Goal: Communication & Community: Answer question/provide support

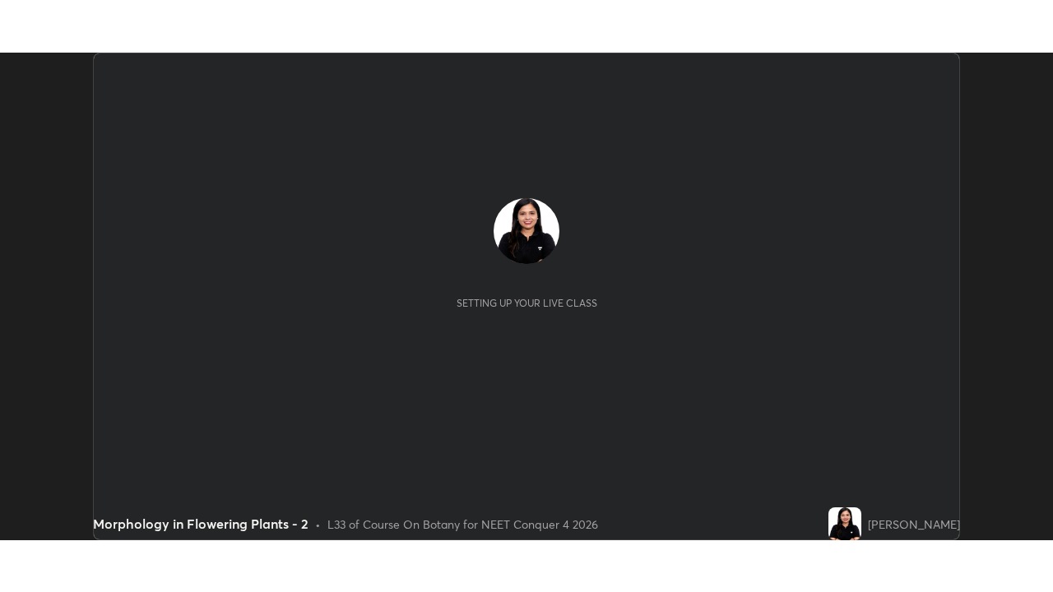
scroll to position [488, 1052]
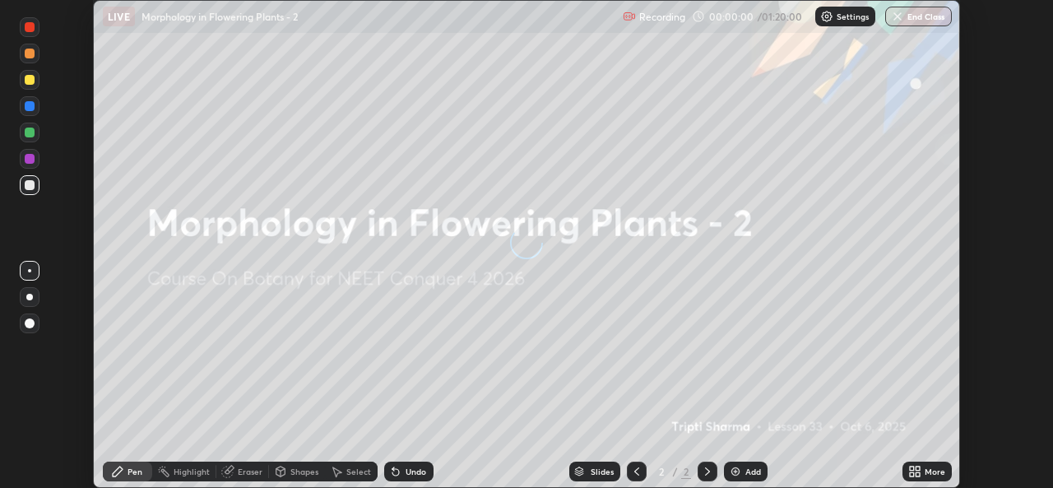
click at [917, 17] on button "End Class" at bounding box center [918, 17] width 67 height 20
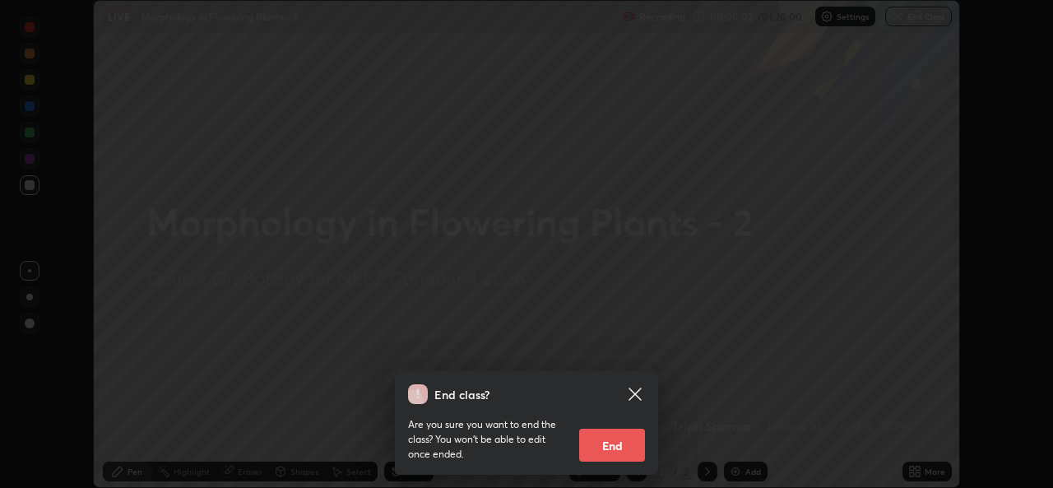
click at [641, 395] on icon at bounding box center [635, 394] width 20 height 20
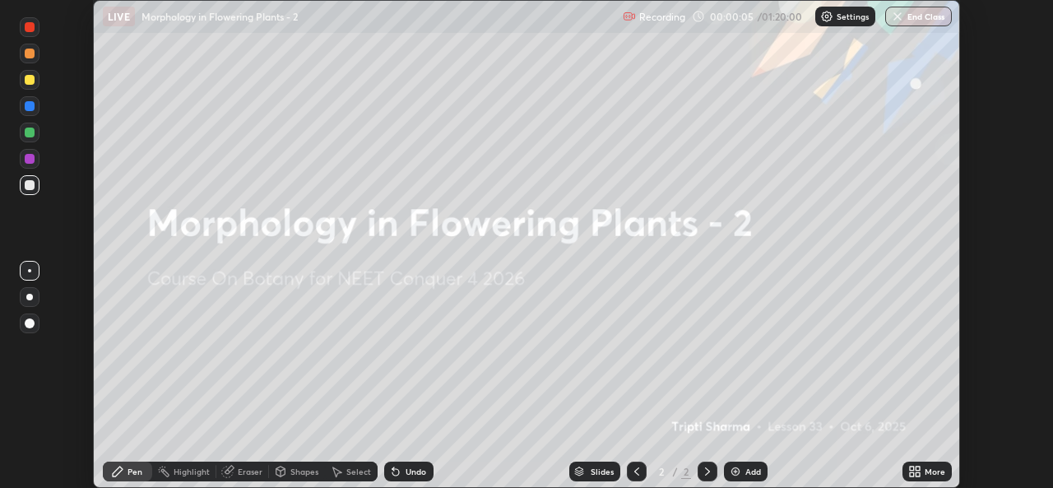
click at [917, 474] on icon at bounding box center [917, 474] width 4 height 4
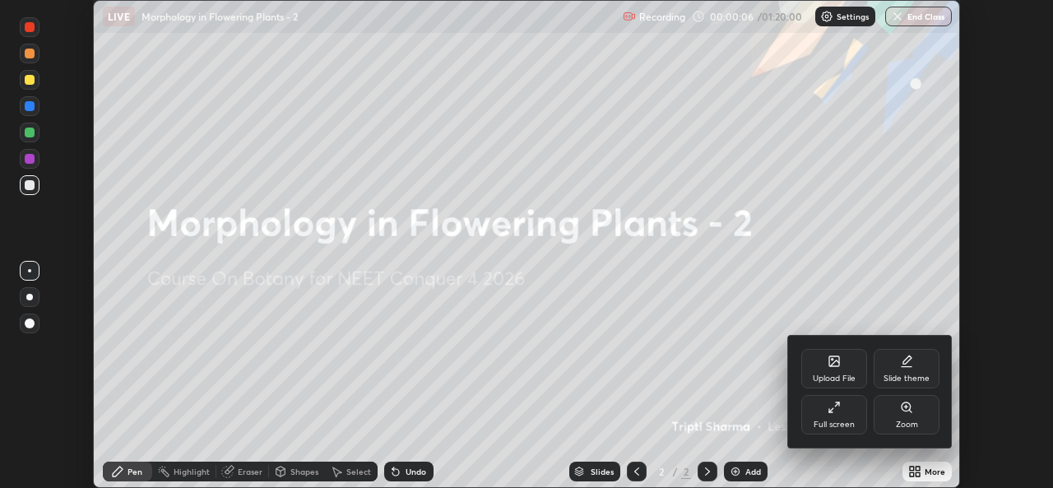
click at [841, 424] on div "Full screen" at bounding box center [833, 424] width 41 height 8
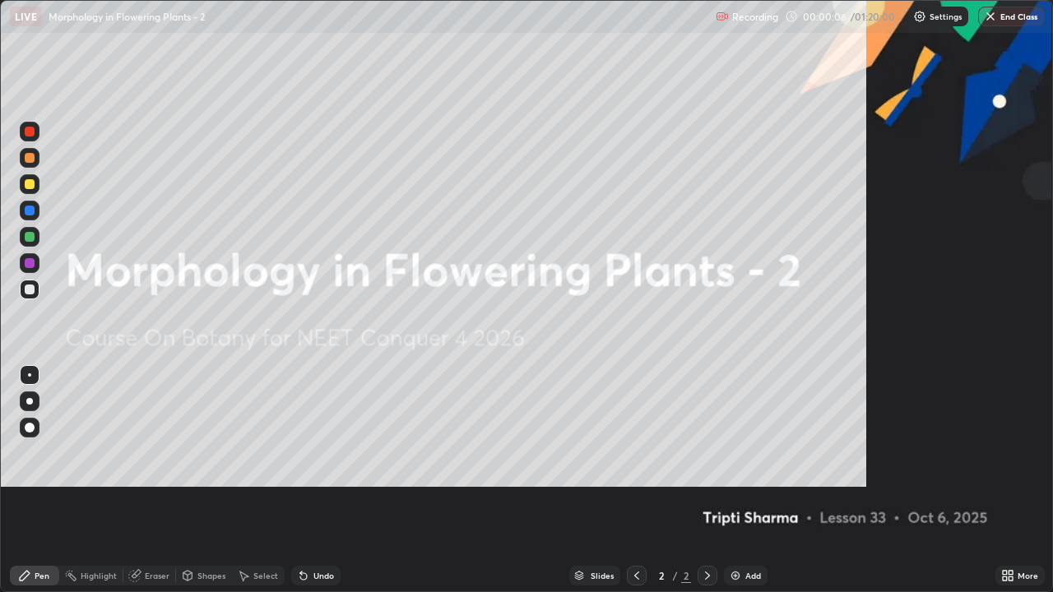
scroll to position [592, 1053]
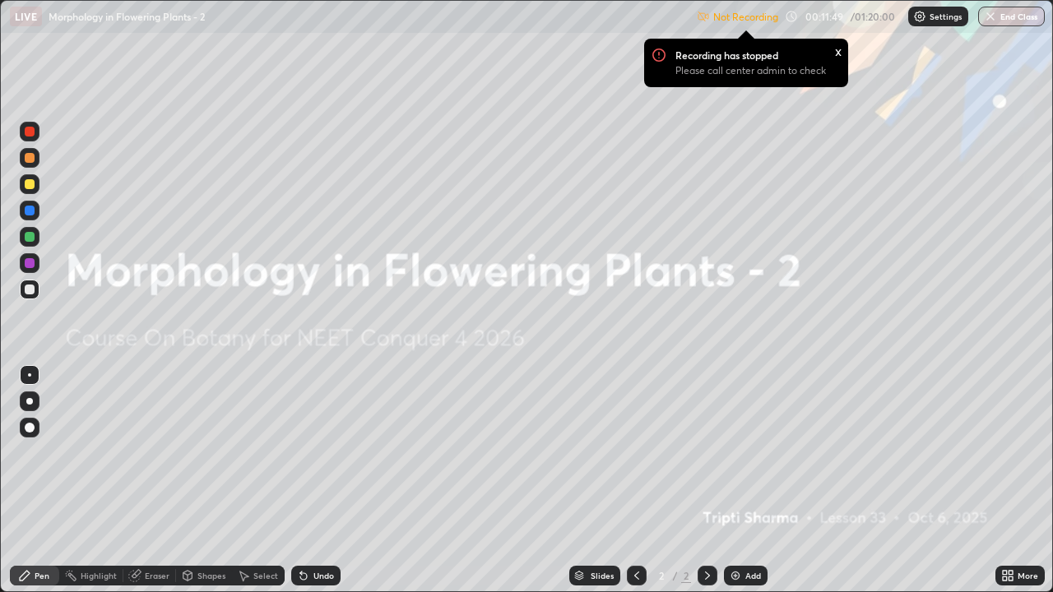
click at [839, 48] on div "x" at bounding box center [838, 50] width 7 height 17
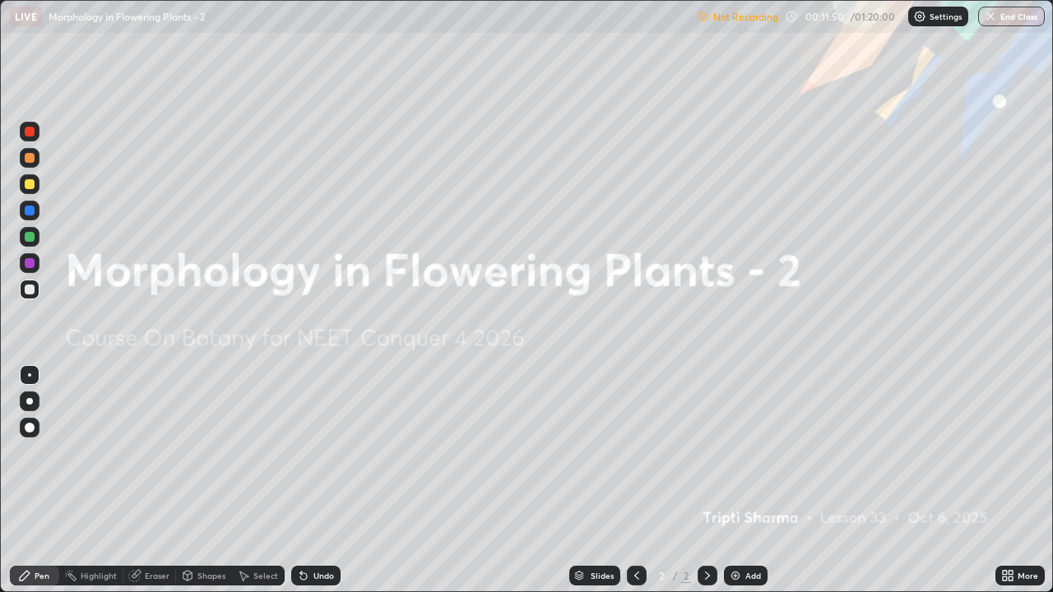
click at [923, 19] on img at bounding box center [919, 16] width 13 height 13
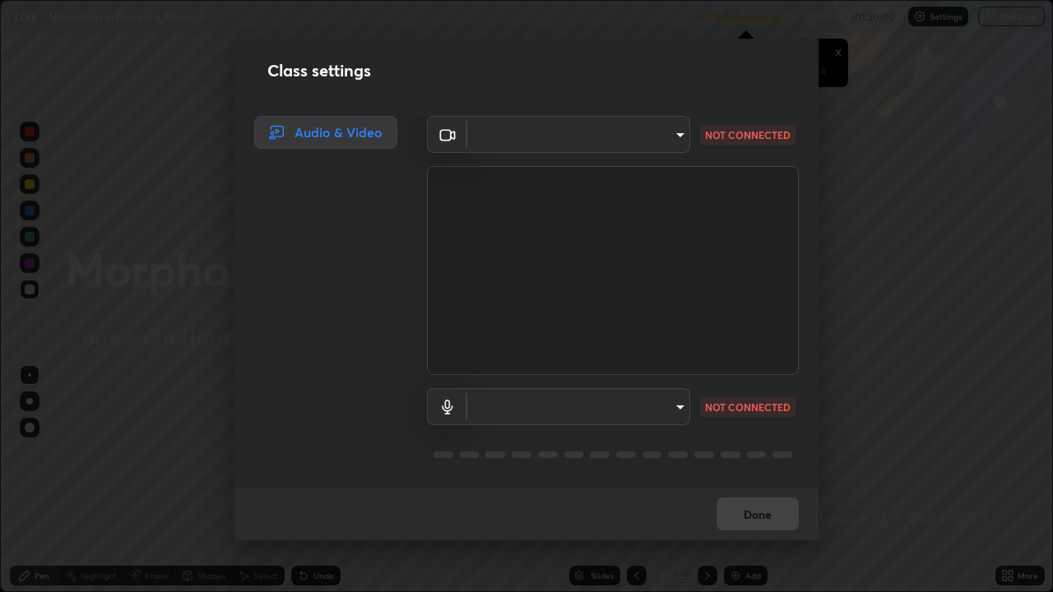
type input "543f6dd7cf1c6d0aa6bd558e202a88d07b5a4d761673354d02a604c193450d79"
type input "99848f2a9d109760ec62b66e2f255c73a791916cfc686045695a6d5e2156f403"
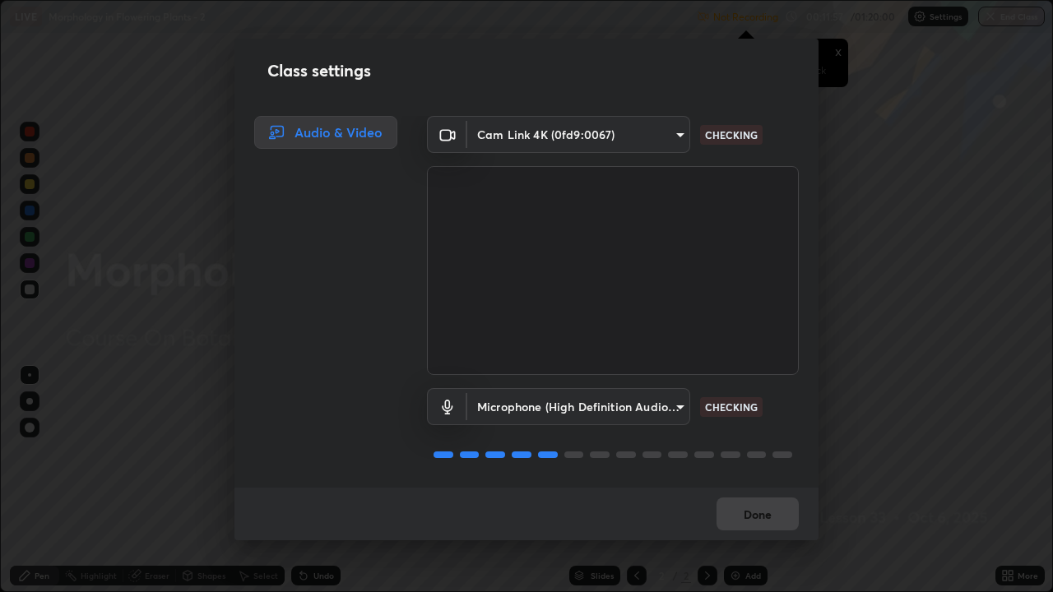
scroll to position [2, 0]
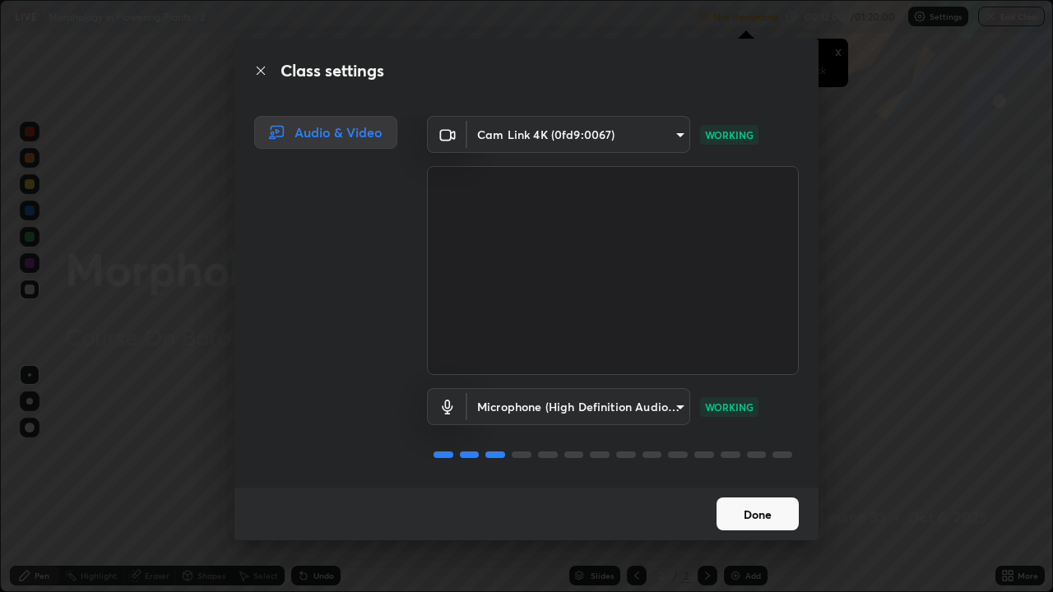
click at [765, 487] on button "Done" at bounding box center [757, 514] width 82 height 33
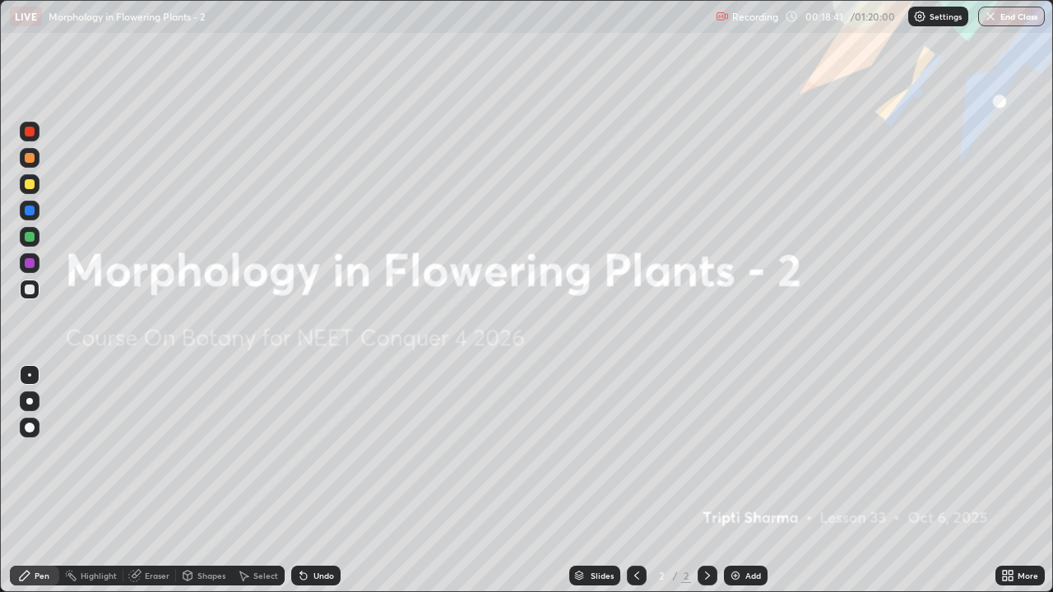
click at [733, 487] on img at bounding box center [735, 575] width 13 height 13
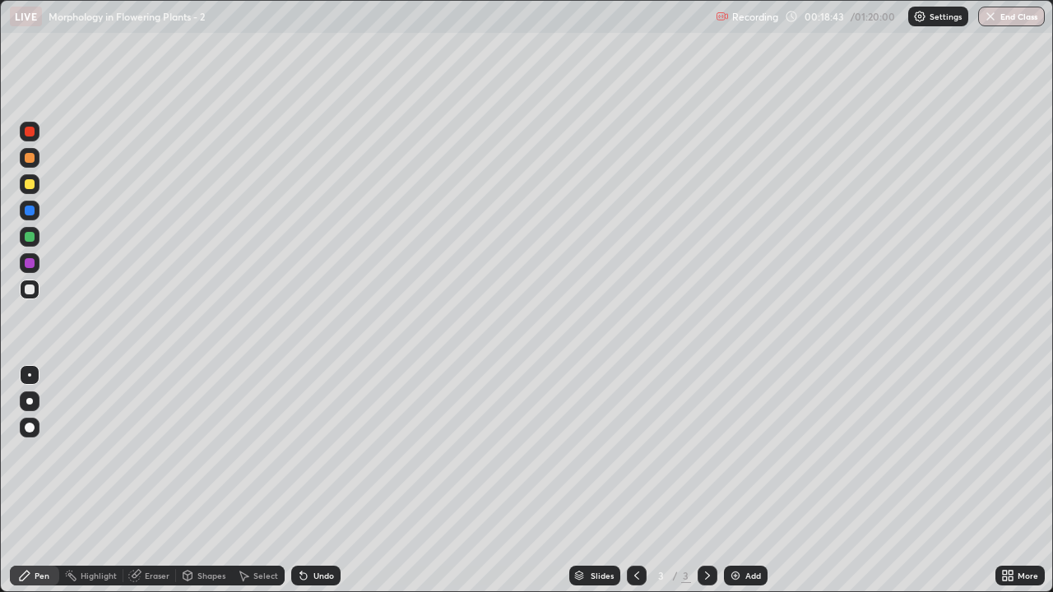
click at [30, 428] on div at bounding box center [30, 428] width 10 height 10
click at [188, 487] on icon at bounding box center [188, 578] width 0 height 6
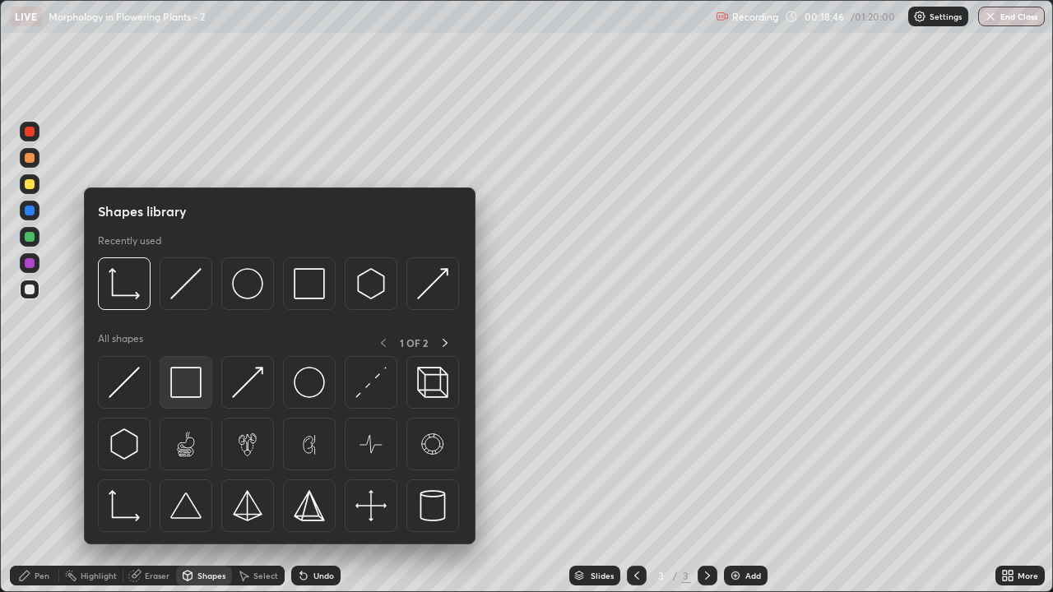
click at [186, 392] on img at bounding box center [185, 382] width 31 height 31
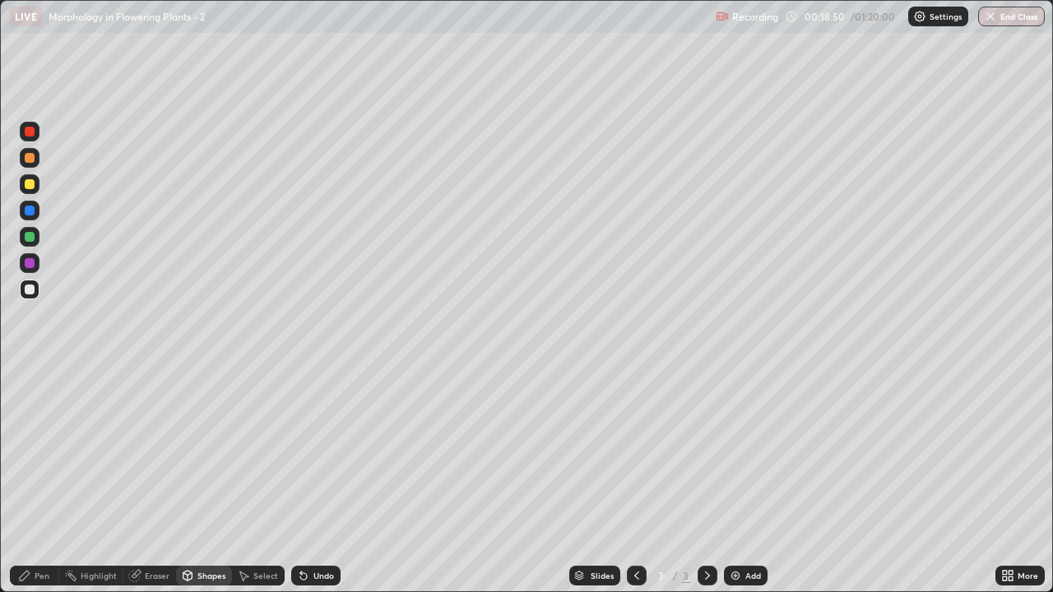
click at [44, 487] on div "Pen" at bounding box center [34, 576] width 49 height 20
click at [32, 158] on div at bounding box center [30, 158] width 10 height 10
click at [31, 291] on div at bounding box center [30, 290] width 10 height 10
click at [31, 160] on div at bounding box center [30, 158] width 10 height 10
click at [31, 288] on div at bounding box center [30, 290] width 10 height 10
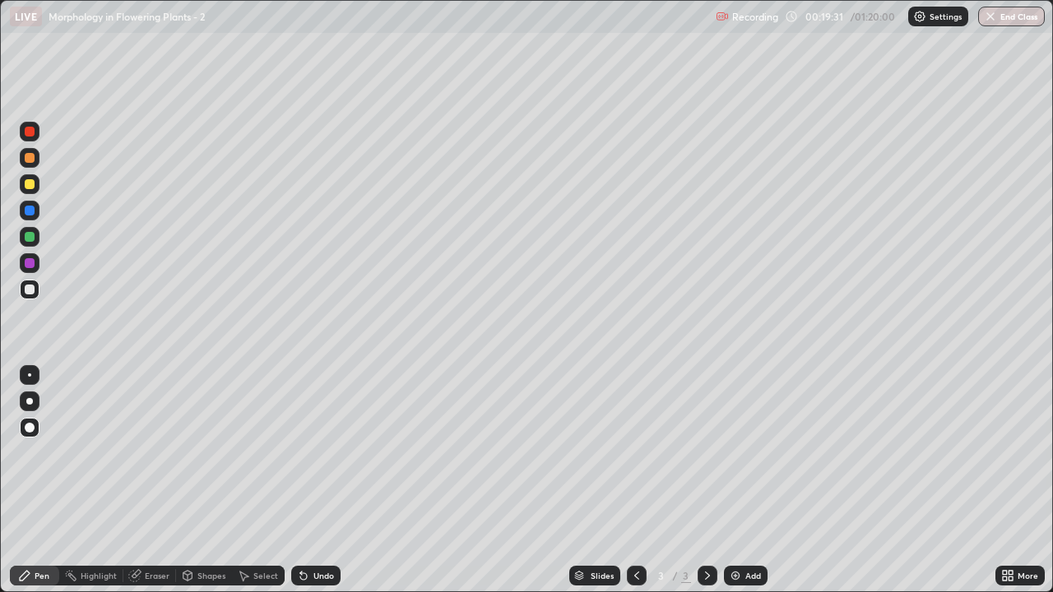
click at [29, 157] on div at bounding box center [30, 158] width 10 height 10
click at [28, 295] on div at bounding box center [30, 290] width 20 height 20
click at [330, 487] on div "Undo" at bounding box center [323, 576] width 21 height 8
click at [738, 487] on img at bounding box center [735, 575] width 13 height 13
click at [206, 487] on div "Shapes" at bounding box center [211, 576] width 28 height 8
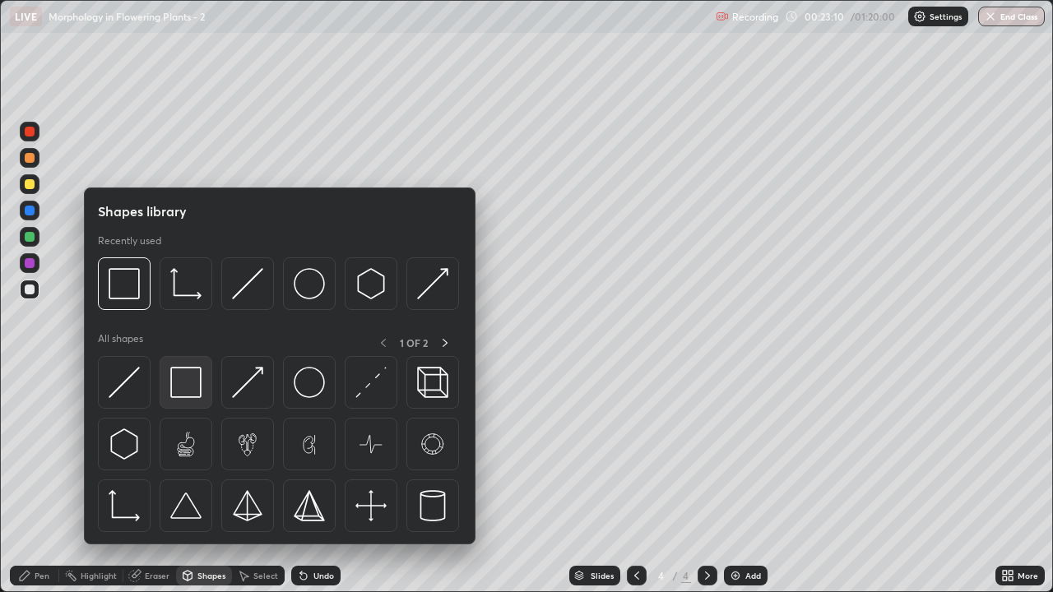
click at [191, 381] on img at bounding box center [185, 382] width 31 height 31
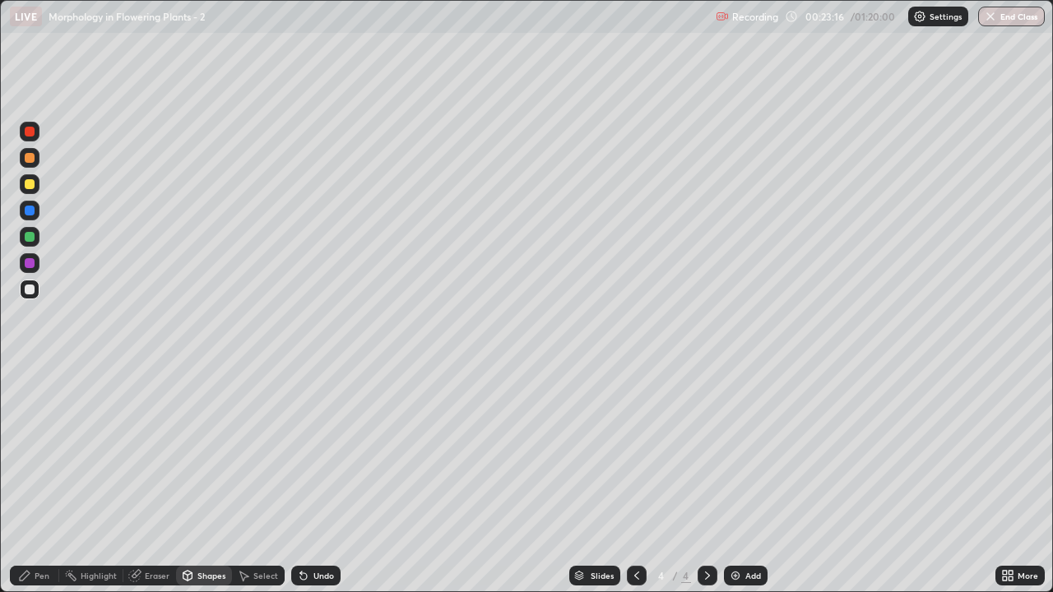
click at [30, 160] on div at bounding box center [30, 158] width 10 height 10
click at [35, 487] on div "Pen" at bounding box center [42, 576] width 15 height 8
click at [30, 290] on div at bounding box center [30, 290] width 10 height 10
click at [27, 240] on div at bounding box center [30, 237] width 10 height 10
click at [39, 294] on div at bounding box center [30, 290] width 20 height 20
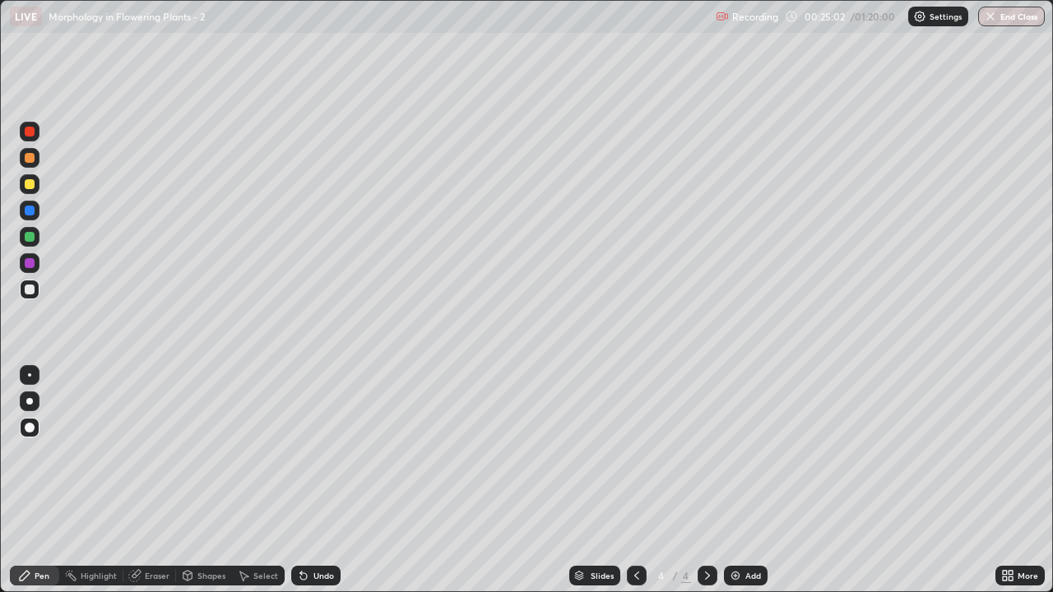
click at [322, 487] on div "Undo" at bounding box center [323, 576] width 21 height 8
